Goal: Task Accomplishment & Management: Use online tool/utility

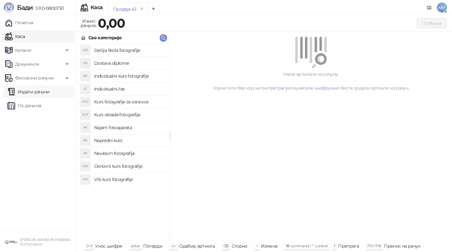
click at [45, 88] on link "Издати рачуни" at bounding box center [29, 92] width 42 height 13
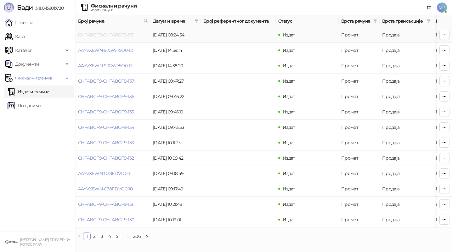
click at [128, 34] on link "CHFABGF9-CHFABGF9-138" at bounding box center [106, 35] width 56 height 6
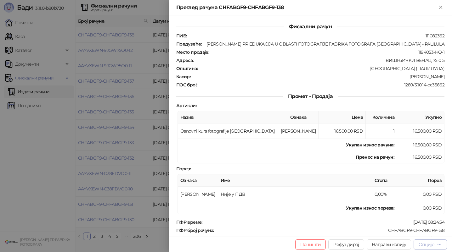
click at [430, 243] on div "Опције" at bounding box center [427, 245] width 16 height 6
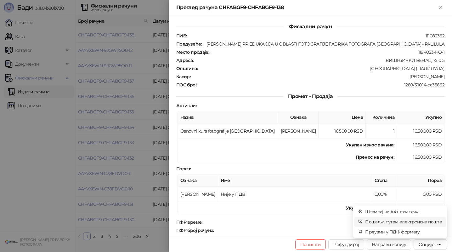
click at [424, 220] on span "Пошаљи путем електронске поште" at bounding box center [403, 222] width 77 height 7
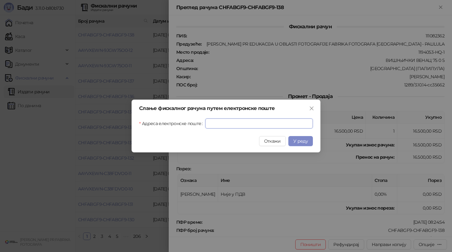
click at [278, 123] on input "Адреса електронске поште" at bounding box center [259, 124] width 108 height 10
paste input "**********"
type input "**********"
click at [300, 141] on span "У реду" at bounding box center [300, 142] width 14 height 6
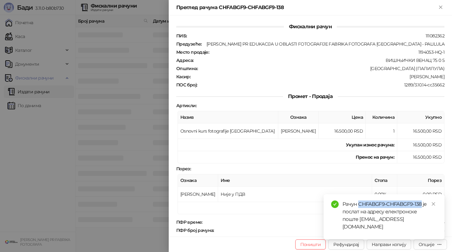
drag, startPoint x: 359, startPoint y: 211, endPoint x: 422, endPoint y: 211, distance: 63.0
click at [422, 211] on div "Рачун CHFABGF9-CHFABGF9-138 је послат на адресу електронске поште [EMAIL_ADDRES…" at bounding box center [390, 216] width 94 height 30
copy div "CHFABGF9-CHFABGF9-138"
click at [100, 200] on div at bounding box center [226, 126] width 452 height 252
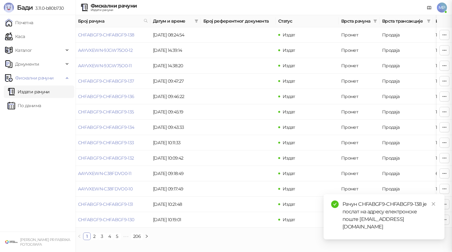
click at [40, 190] on ul "Почетна [PERSON_NAME] Документи Фискални рачуни Издати рачуни По данима" at bounding box center [38, 123] width 76 height 217
